Goal: Obtain resource: Download file/media

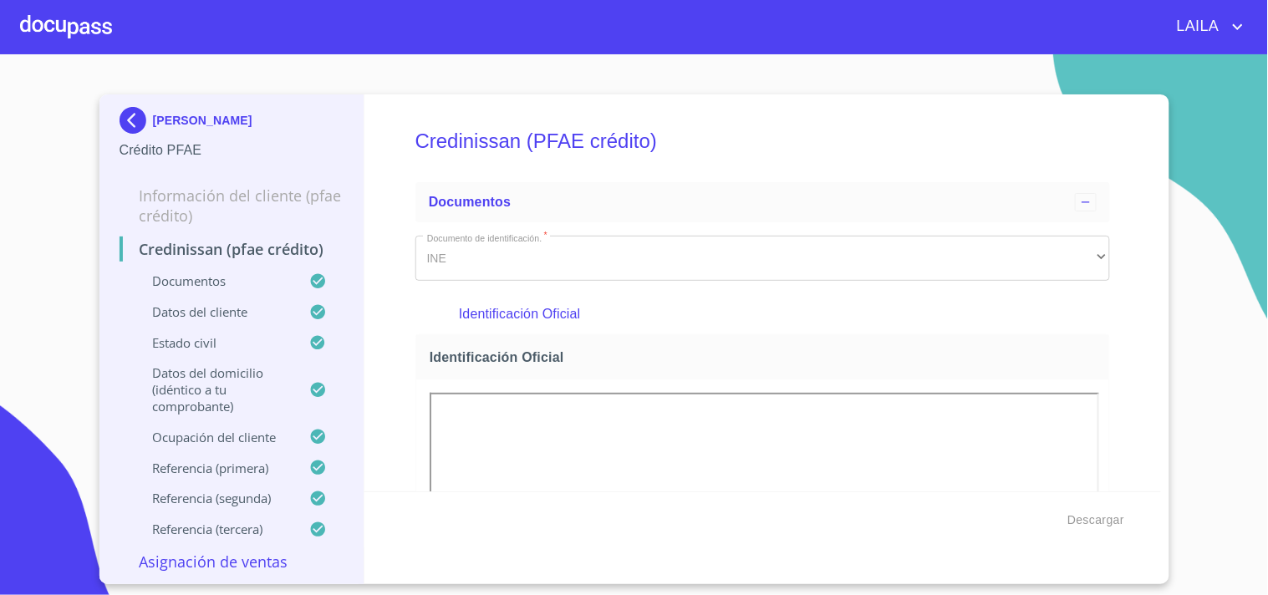
click at [129, 117] on img at bounding box center [136, 120] width 33 height 27
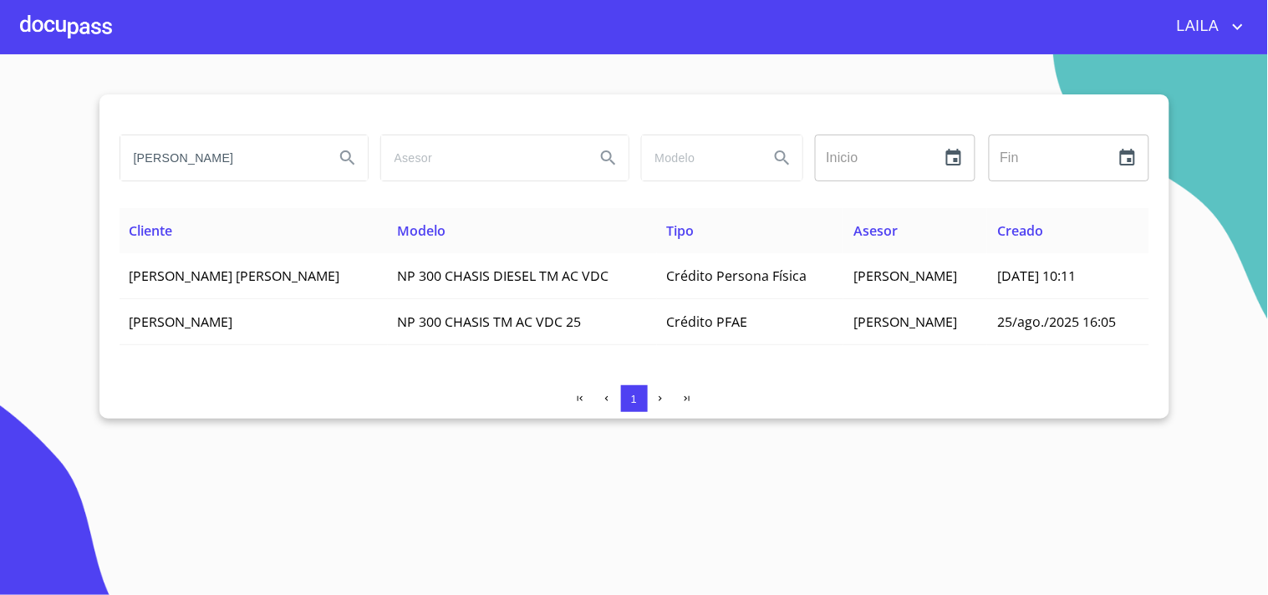
click at [260, 145] on input "alejandro mendoza" at bounding box center [220, 157] width 201 height 45
type input "JOANA PAOLA HERNANDEZ"
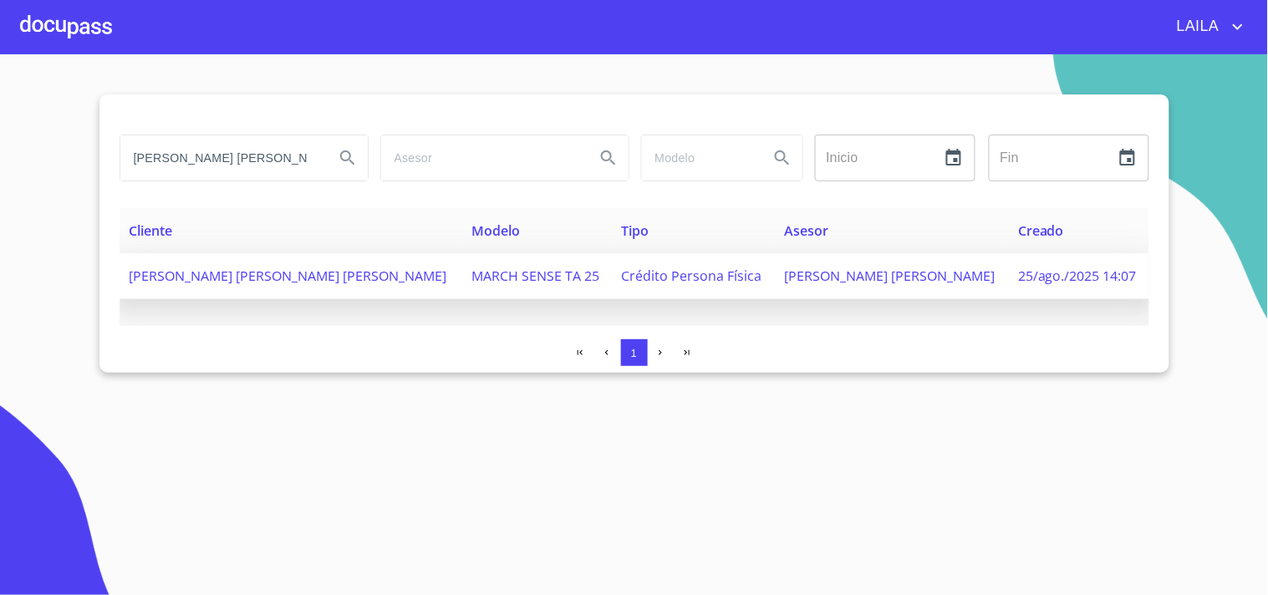
click at [246, 268] on span "JOANA PAOLA HERNANDEZ CARRILLO" at bounding box center [289, 276] width 318 height 18
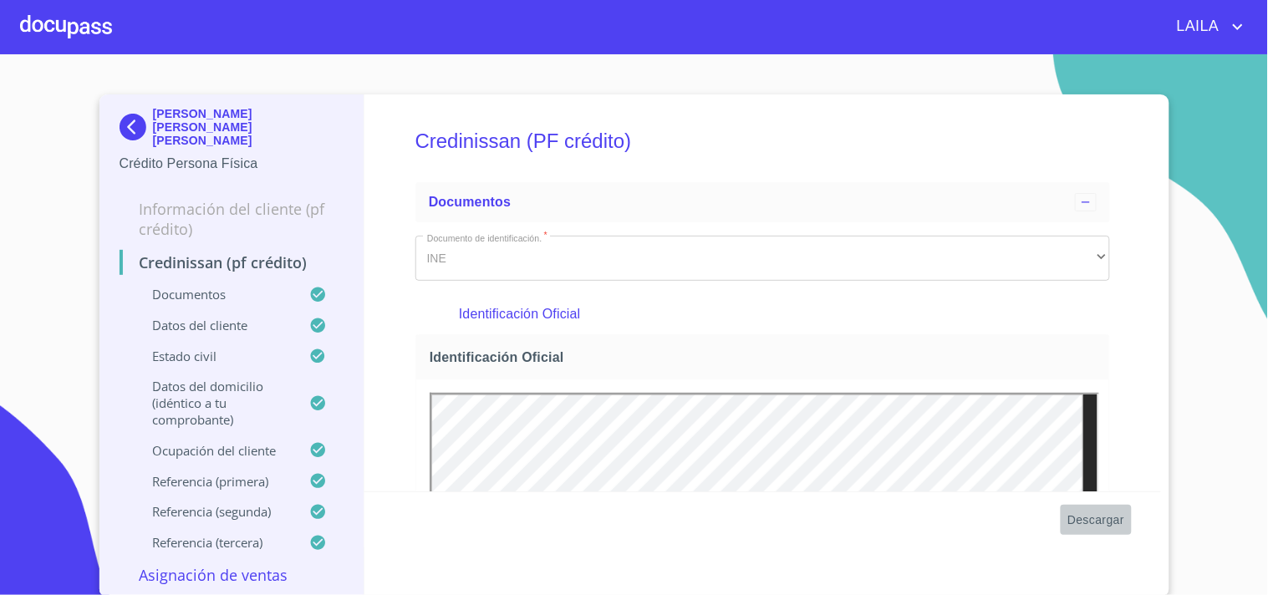
click at [1105, 519] on span "Descargar" at bounding box center [1095, 520] width 57 height 21
click at [140, 121] on img at bounding box center [136, 127] width 33 height 27
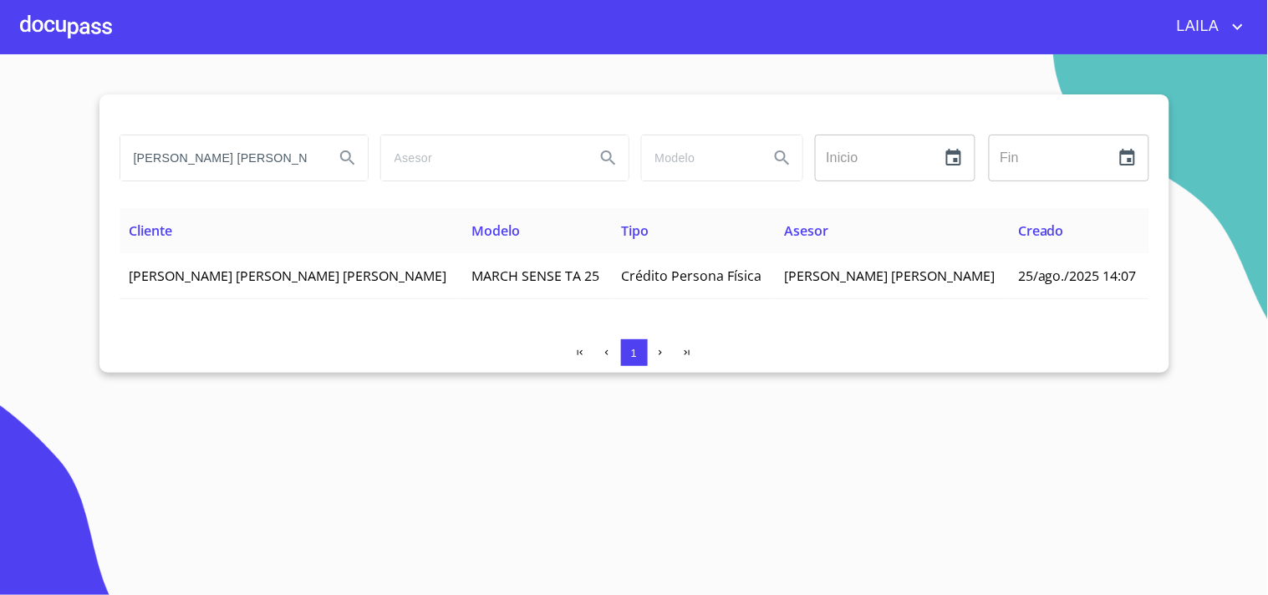
click at [288, 157] on input "JOANA PAOLA HERNANDEZ" at bounding box center [220, 157] width 201 height 45
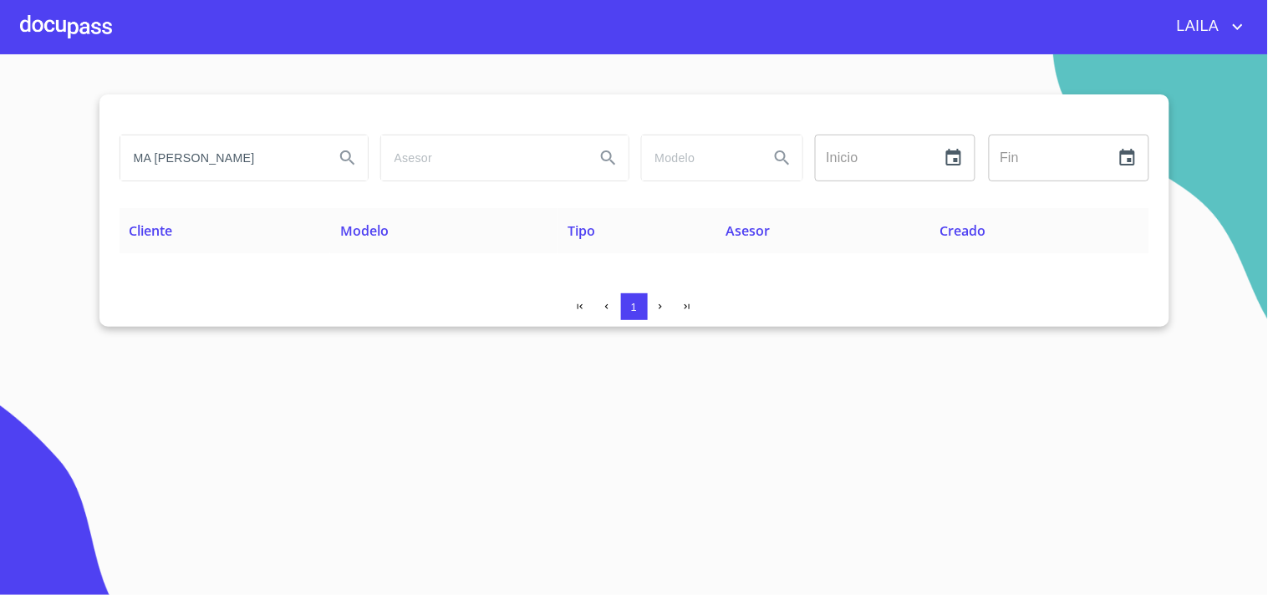
click at [152, 164] on input "MA PATRICIA GONZALEZ" at bounding box center [220, 157] width 201 height 45
type input "MA. [PERSON_NAME]"
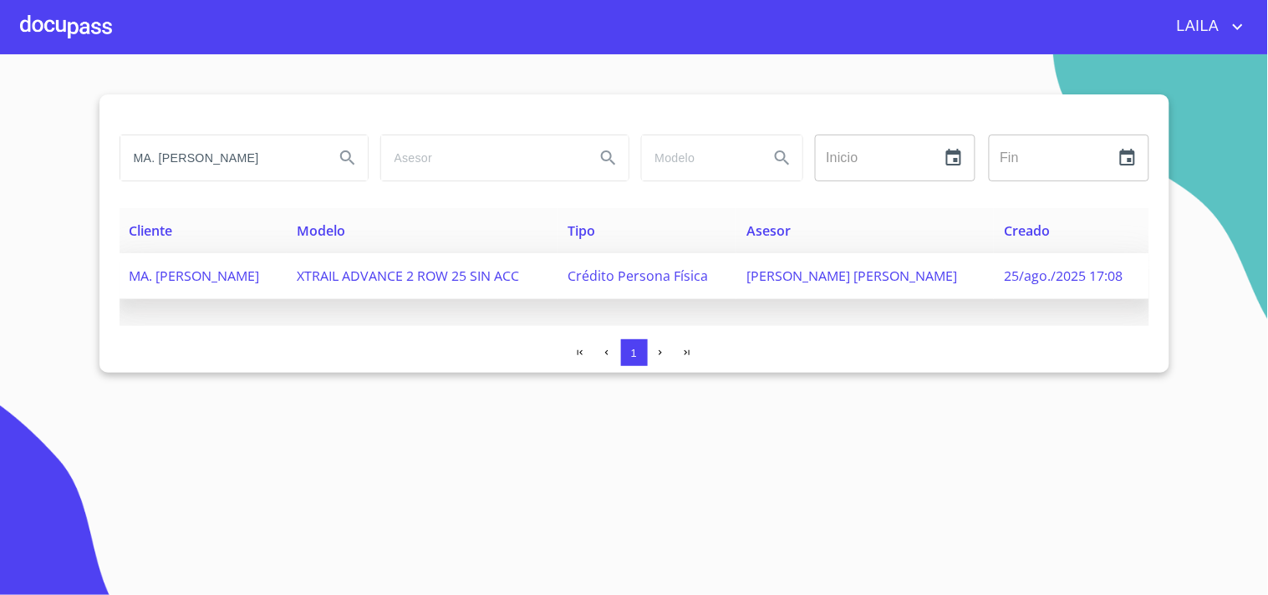
click at [178, 285] on span "MA. [PERSON_NAME]" at bounding box center [195, 276] width 130 height 18
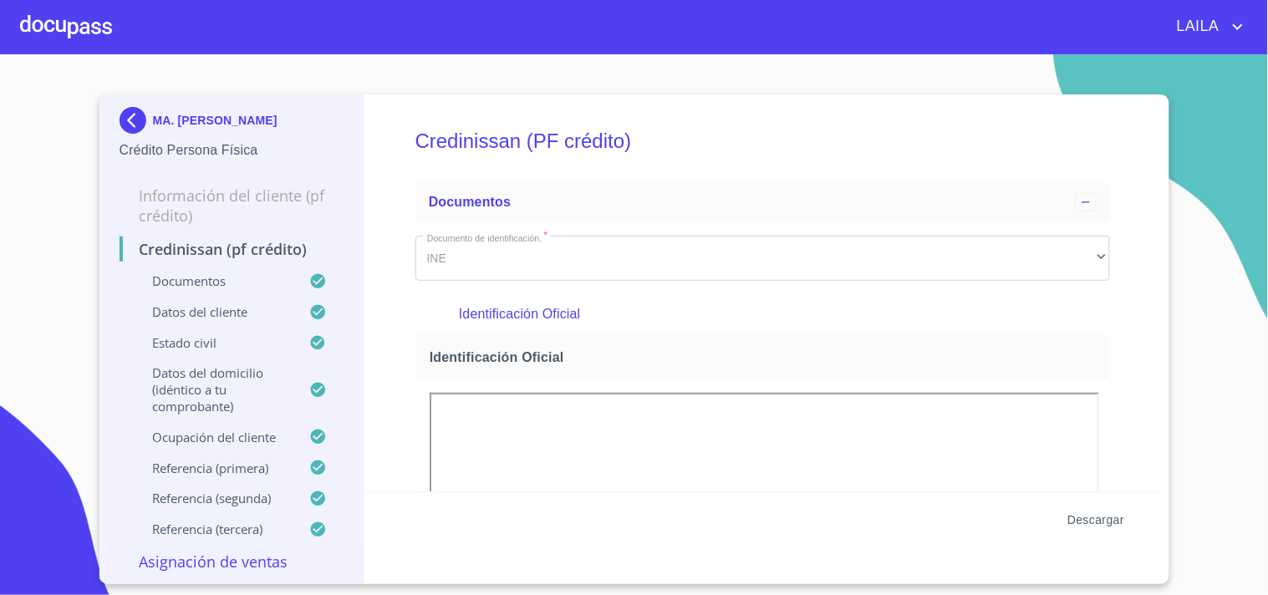
click at [1113, 512] on span "Descargar" at bounding box center [1095, 520] width 57 height 21
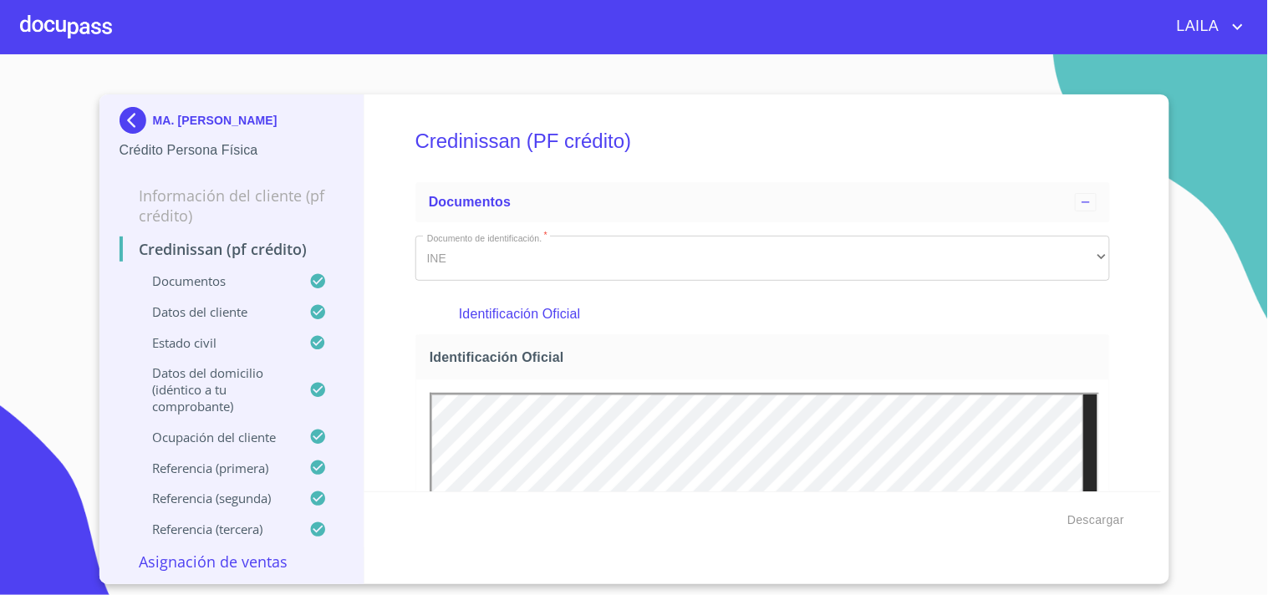
click at [142, 125] on img at bounding box center [136, 120] width 33 height 27
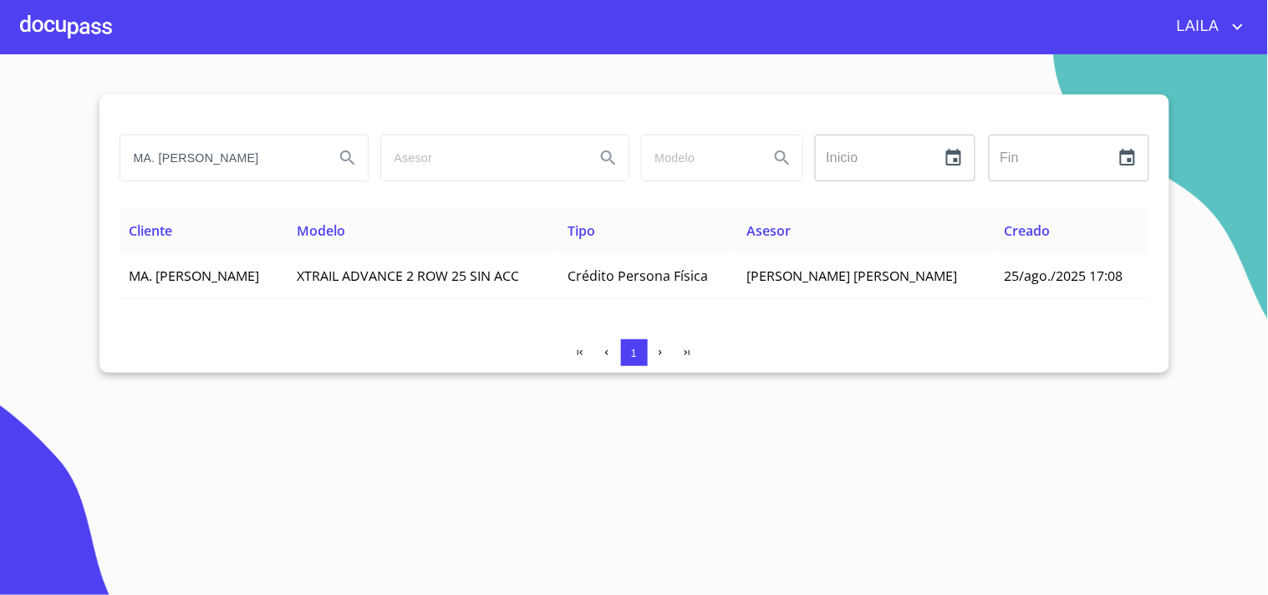
click at [271, 157] on input "MA. [PERSON_NAME]" at bounding box center [220, 157] width 201 height 45
click at [271, 159] on input "MA. [PERSON_NAME]" at bounding box center [220, 157] width 201 height 45
type input "[PERSON_NAME]"
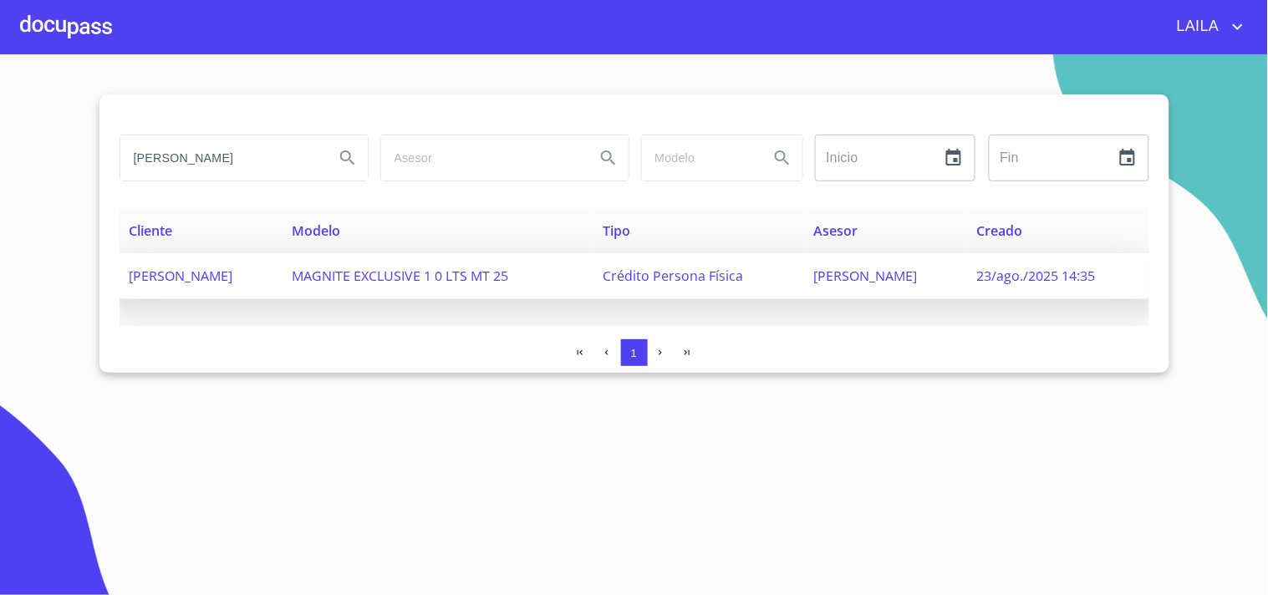
click at [233, 276] on span "[PERSON_NAME]" at bounding box center [182, 276] width 104 height 18
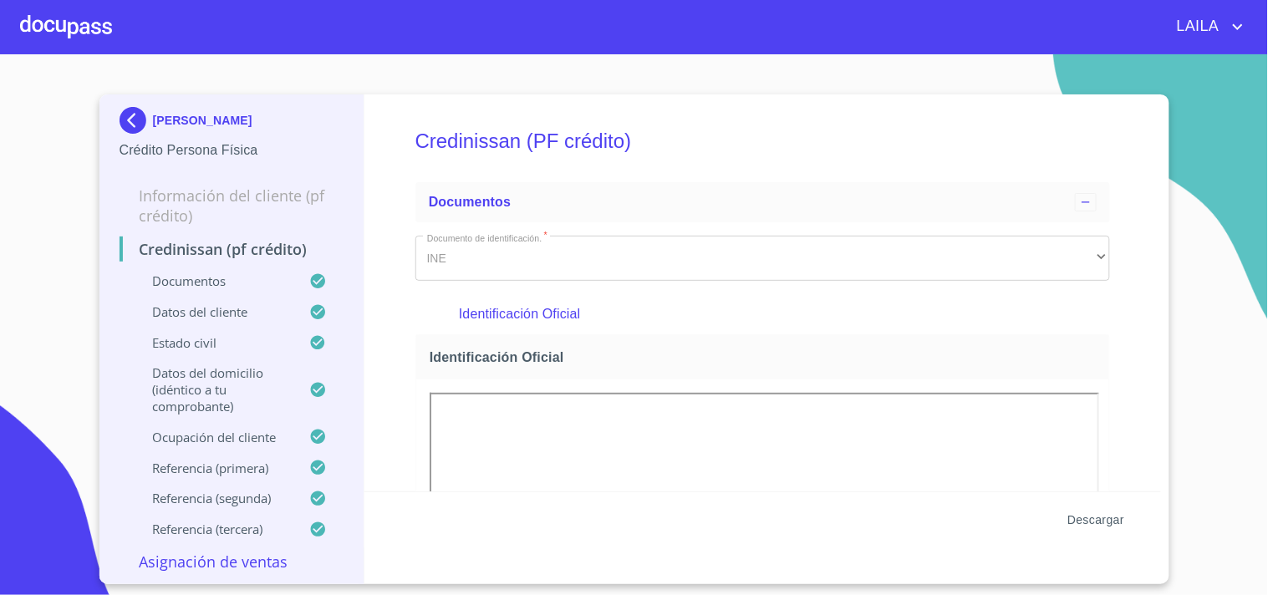
click at [1068, 513] on span "Descargar" at bounding box center [1095, 520] width 57 height 21
click at [140, 118] on img at bounding box center [136, 120] width 33 height 27
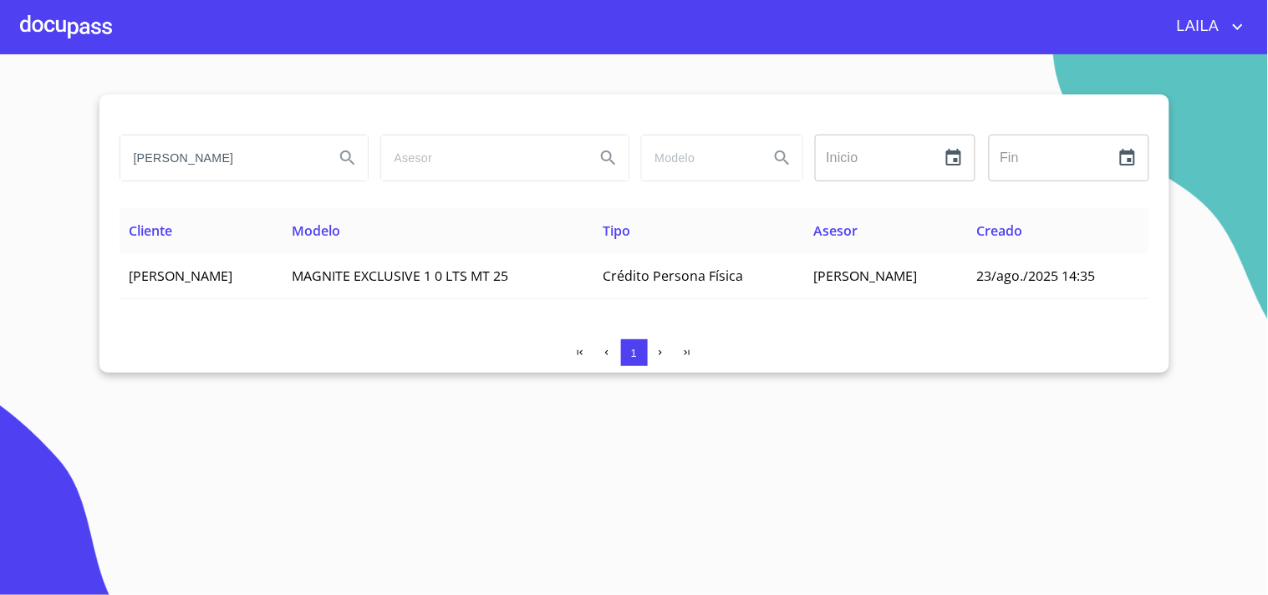
click at [238, 168] on input "[PERSON_NAME]" at bounding box center [220, 157] width 201 height 45
click at [240, 162] on input "[PERSON_NAME]" at bounding box center [220, 157] width 201 height 45
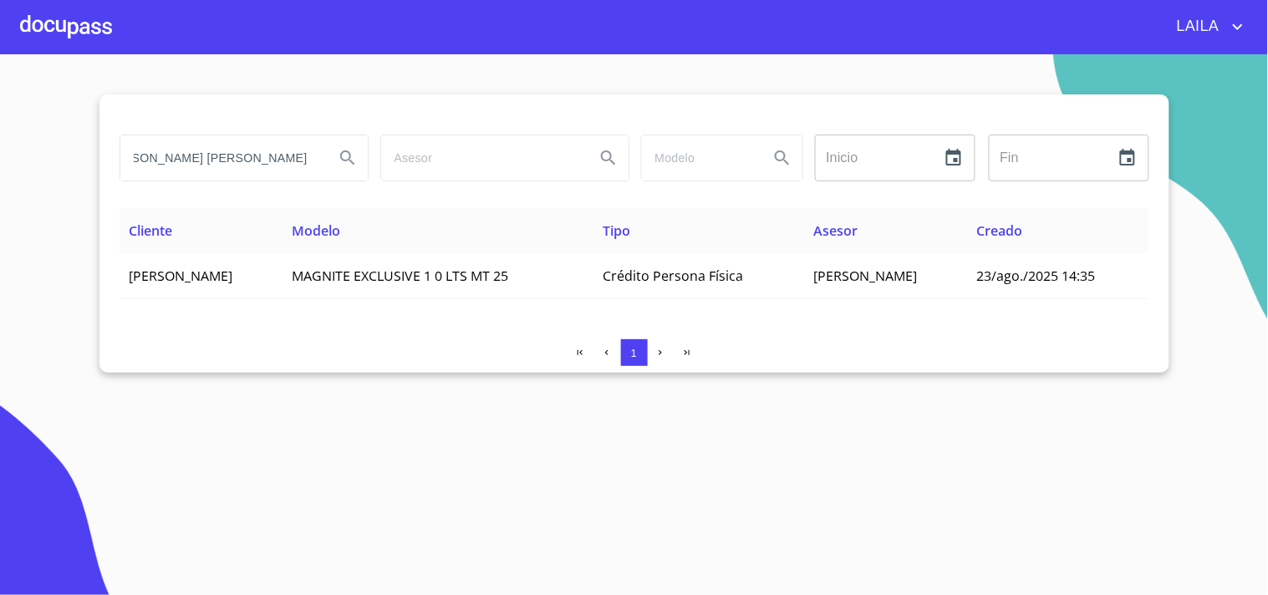
type input "[PERSON_NAME] [PERSON_NAME]"
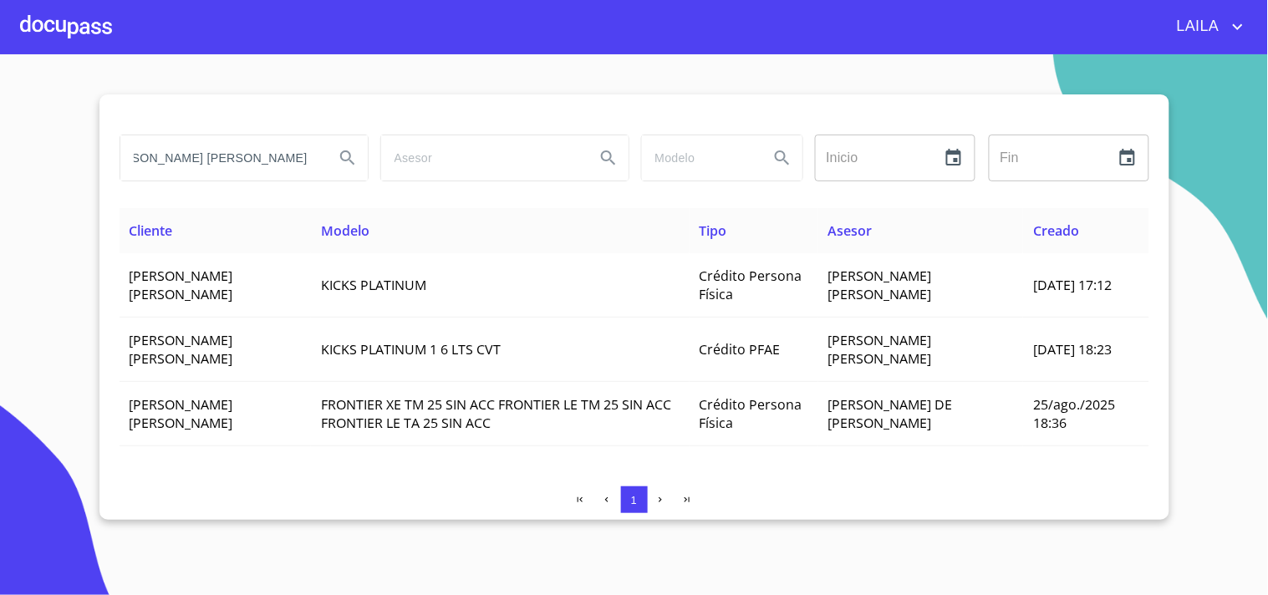
scroll to position [0, 0]
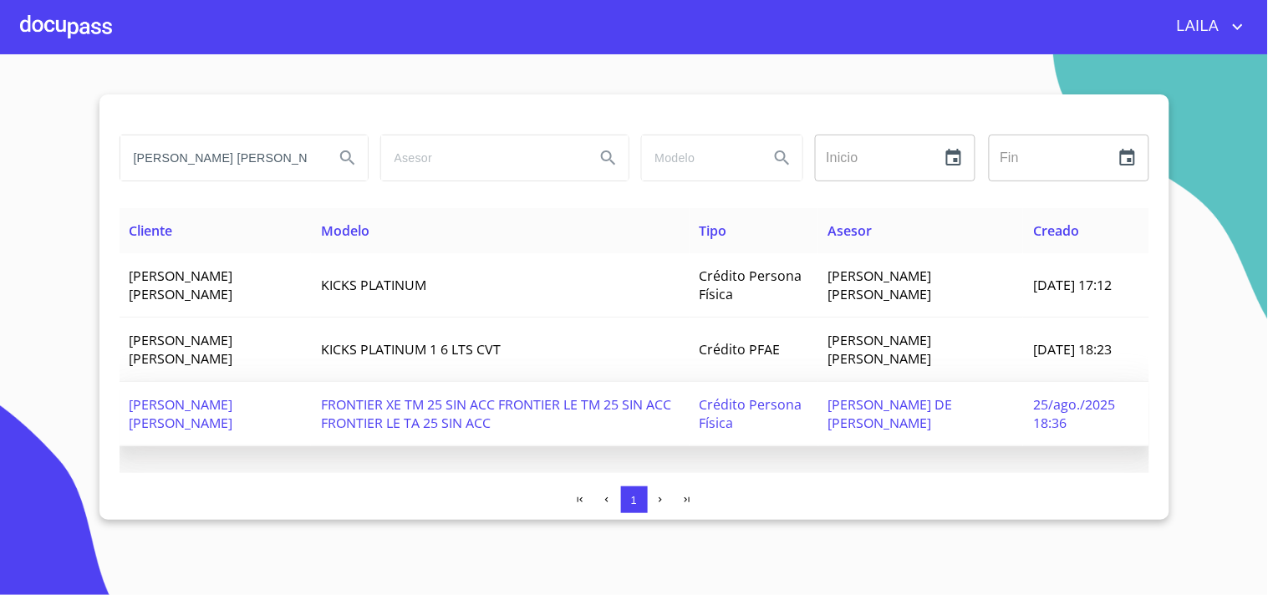
click at [197, 402] on span "[PERSON_NAME] [PERSON_NAME]" at bounding box center [182, 413] width 104 height 37
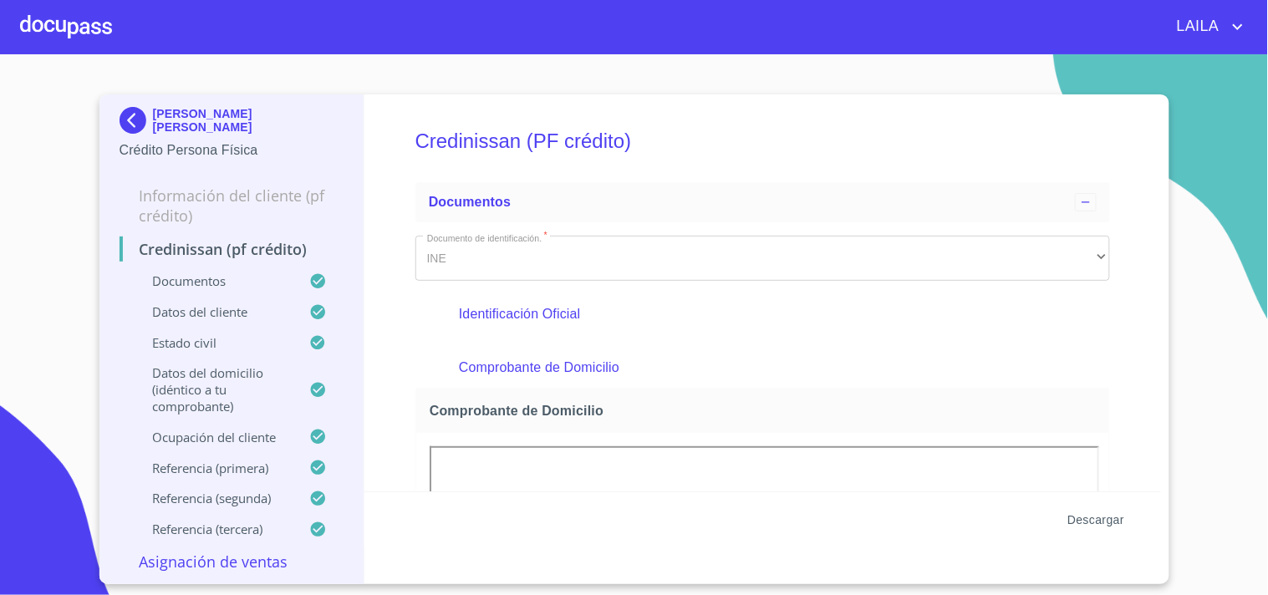
click at [1116, 524] on span "Descargar" at bounding box center [1095, 520] width 57 height 21
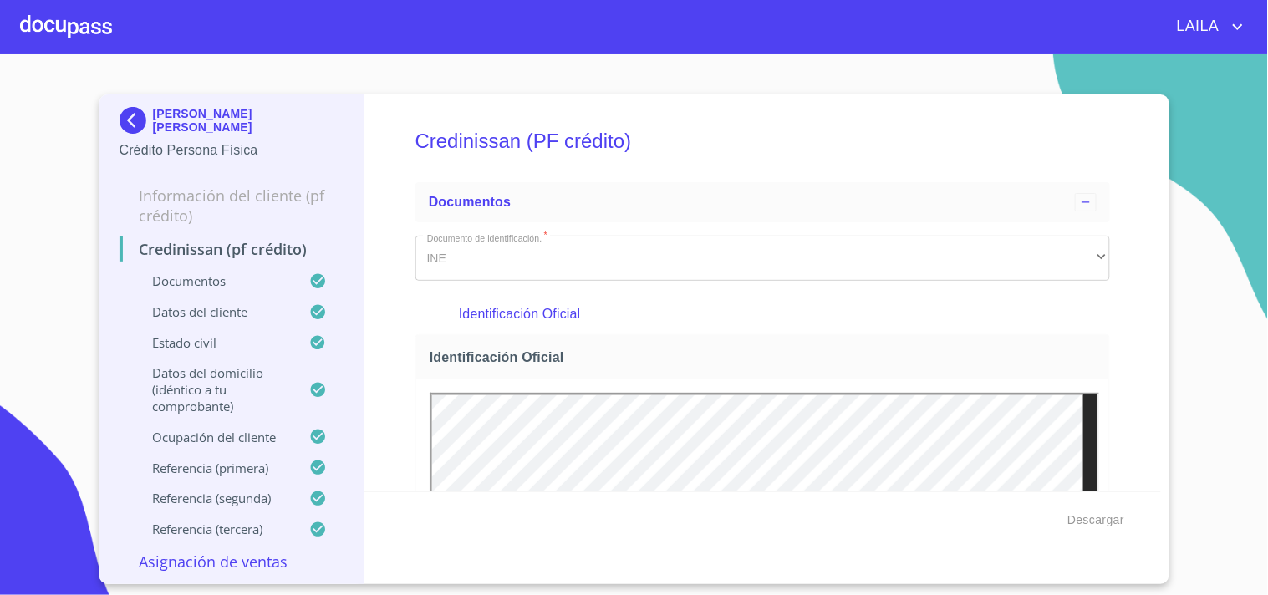
click at [130, 120] on img at bounding box center [136, 120] width 33 height 27
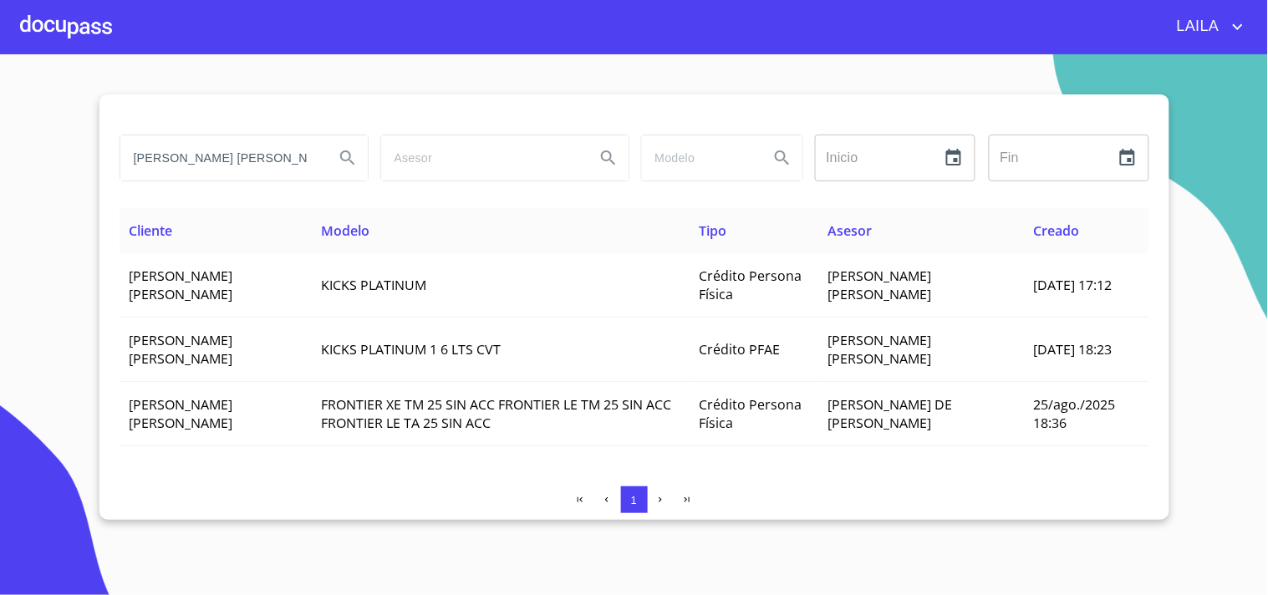
click at [238, 151] on input "[PERSON_NAME] [PERSON_NAME]" at bounding box center [220, 157] width 201 height 45
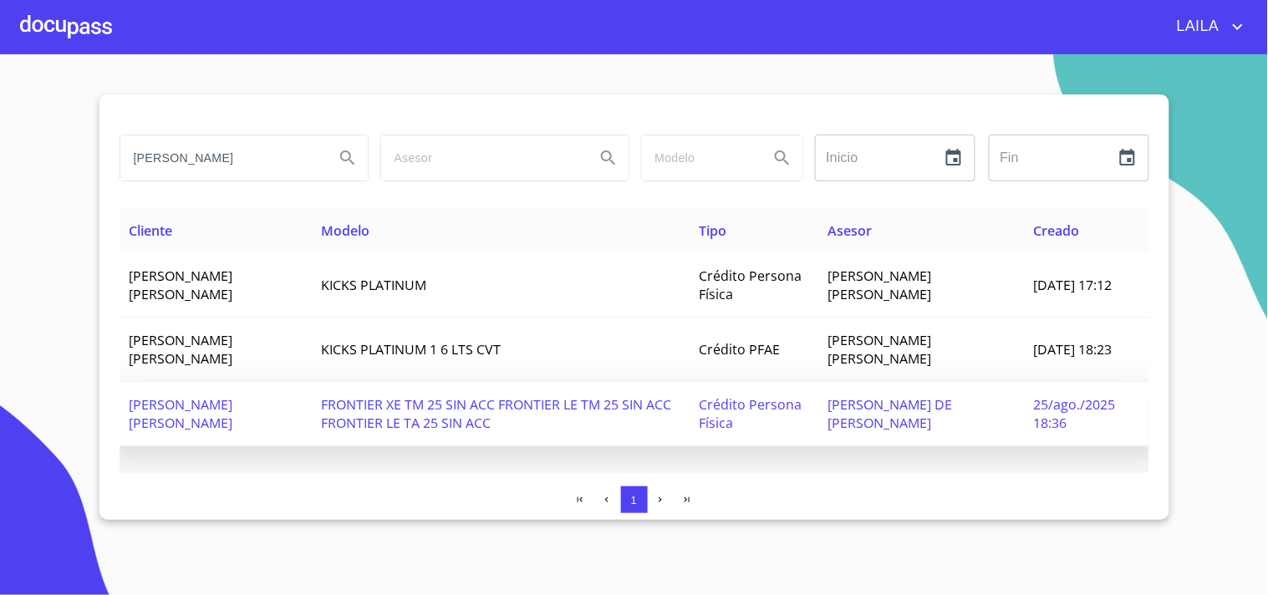
type input "[PERSON_NAME]"
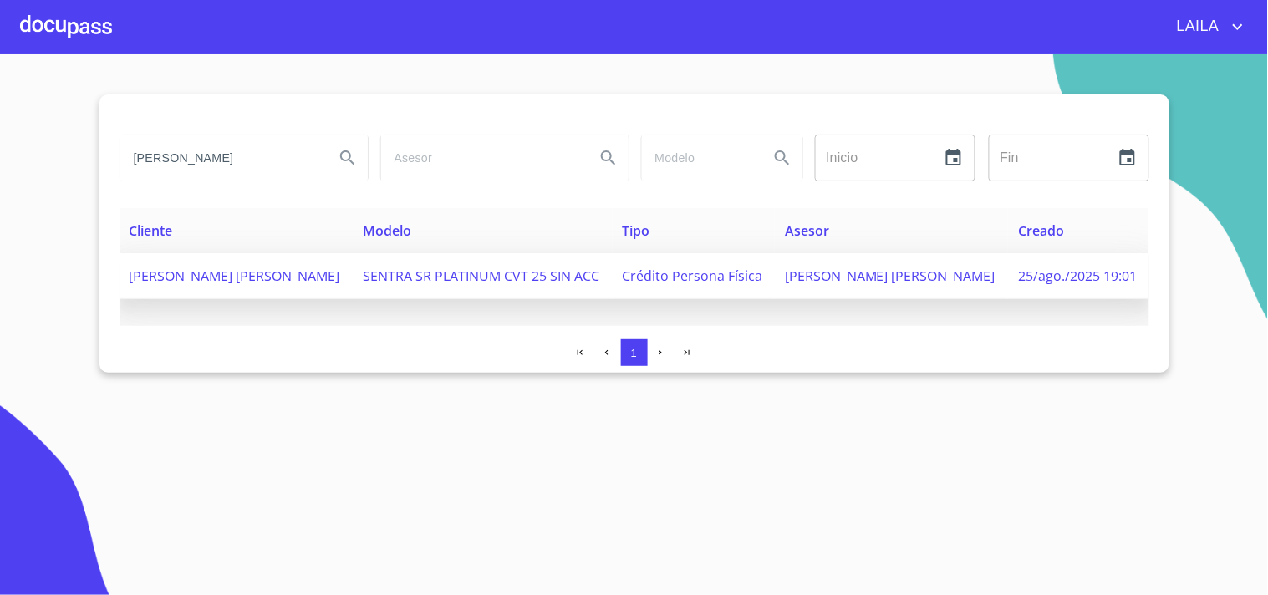
click at [181, 262] on td "[PERSON_NAME] [PERSON_NAME]" at bounding box center [236, 276] width 233 height 46
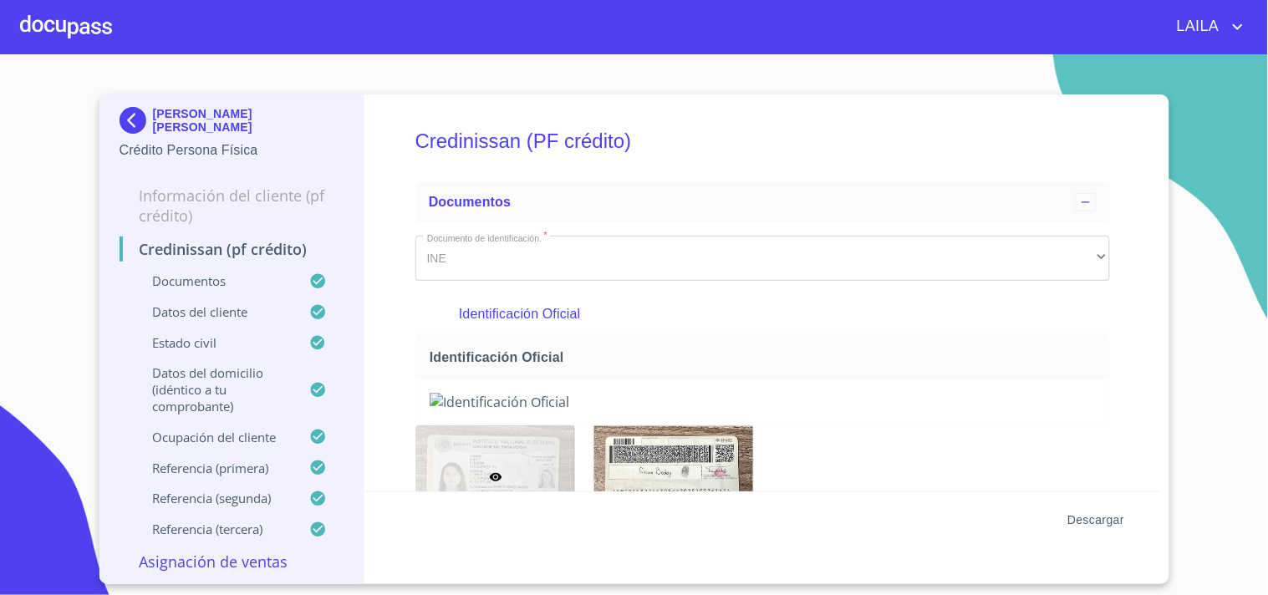
click at [1079, 511] on span "Descargar" at bounding box center [1095, 520] width 57 height 21
click at [131, 120] on img at bounding box center [136, 120] width 33 height 27
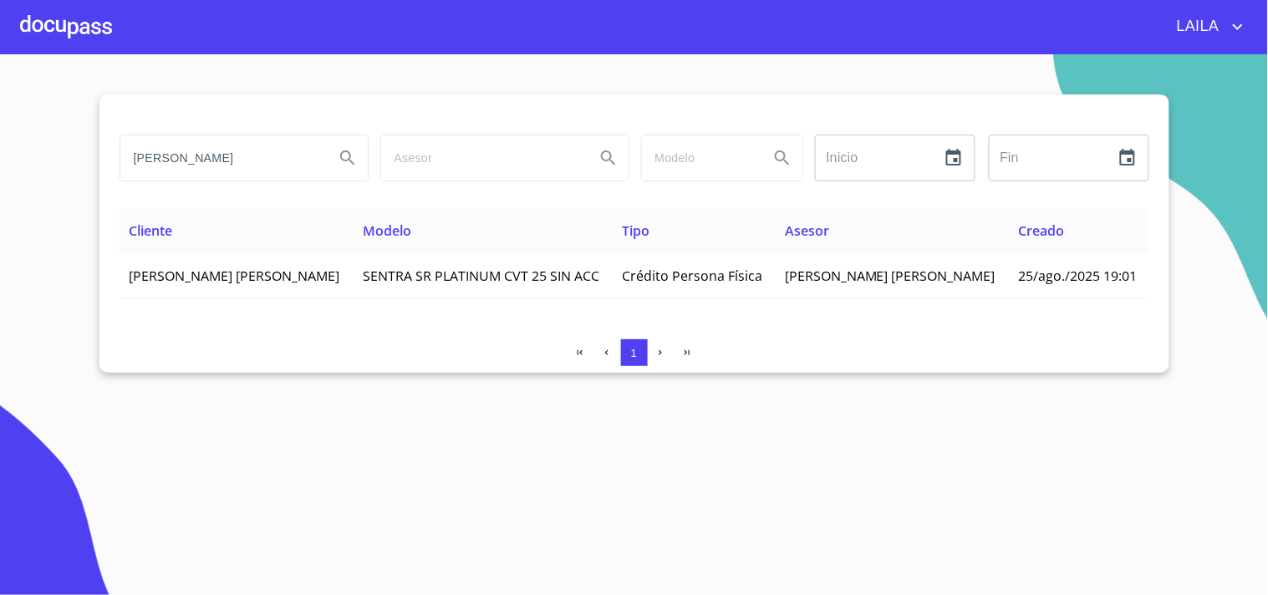
click at [256, 161] on input "[PERSON_NAME]" at bounding box center [220, 157] width 201 height 45
type input "O"
type input "FRANCISCO LOPEZ SANCHEZ"
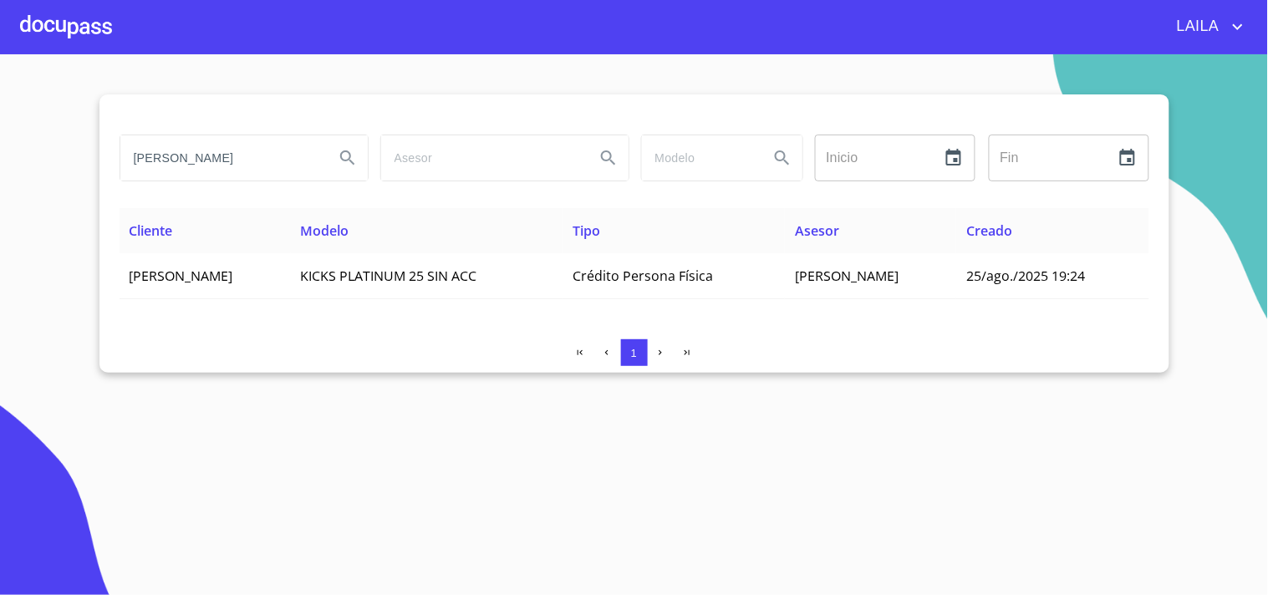
scroll to position [0, 0]
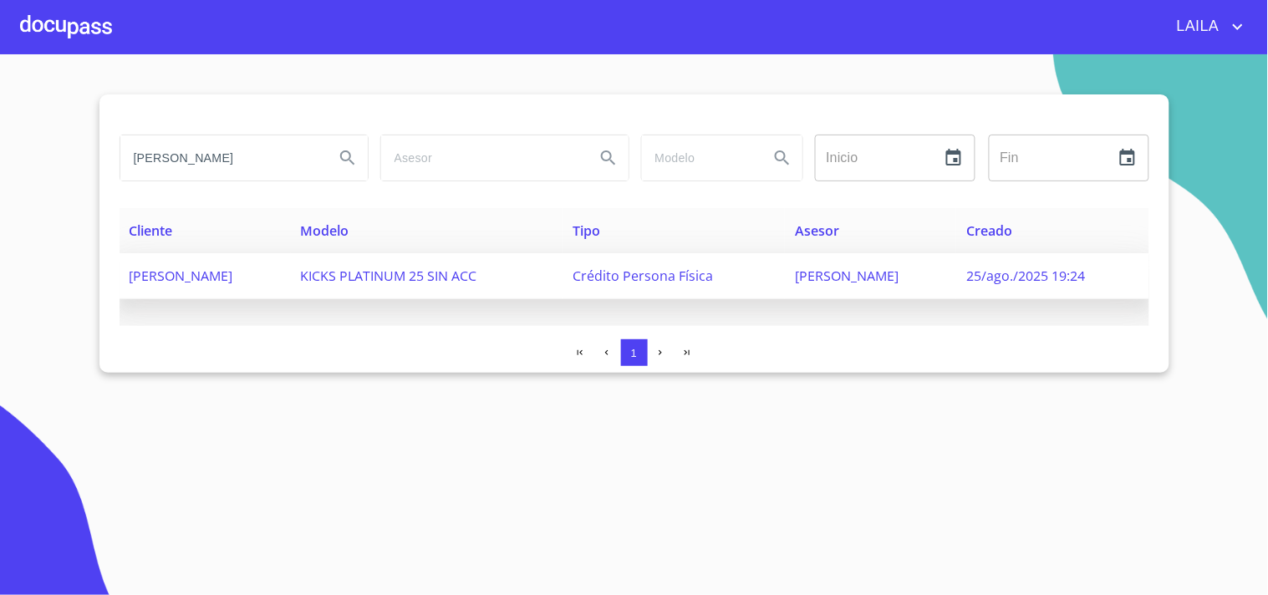
click at [209, 270] on span "FRANCISCO LOPEZ SANCHEZ" at bounding box center [182, 276] width 104 height 18
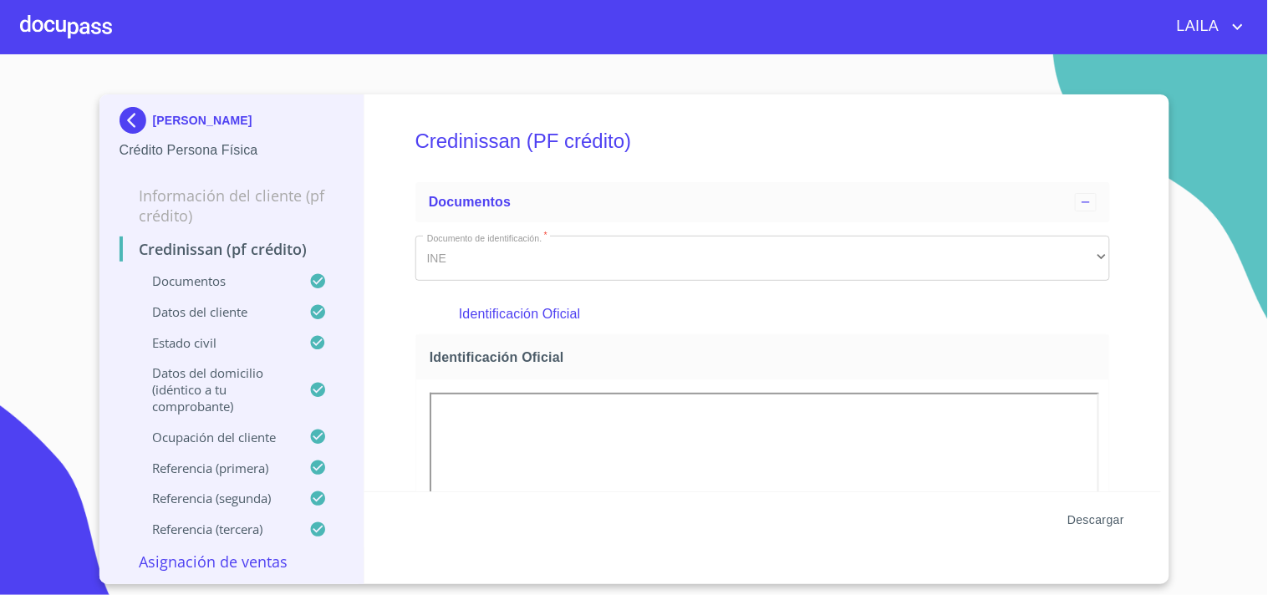
click at [1084, 518] on span "Descargar" at bounding box center [1095, 520] width 57 height 21
